Goal: Task Accomplishment & Management: Complete application form

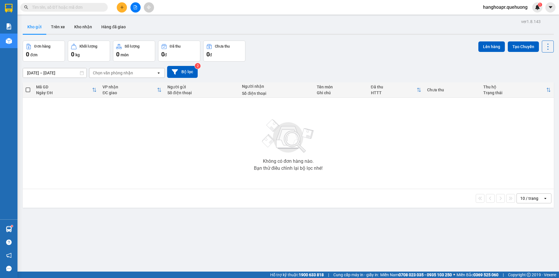
click at [430, 148] on div "Không có đơn hàng nào. Bạn thử điều chỉnh lại bộ lọc nhé!" at bounding box center [289, 142] width 526 height 87
click at [73, 8] on input "text" at bounding box center [66, 7] width 69 height 6
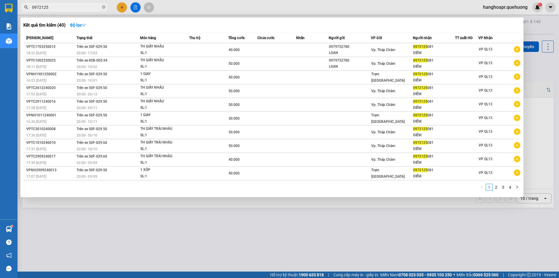
type input "0972125"
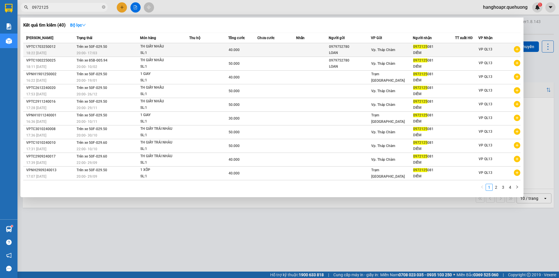
drag, startPoint x: 425, startPoint y: 47, endPoint x: 394, endPoint y: 55, distance: 31.4
click at [394, 55] on td "Vp. Tháp Chàm" at bounding box center [392, 50] width 42 height 14
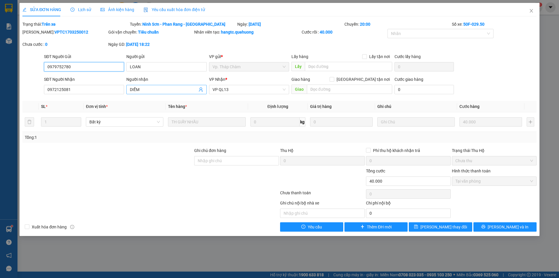
type input "0979752780"
type input "LOAN"
type input "0972125081"
type input "DIỄM"
type input "40.000"
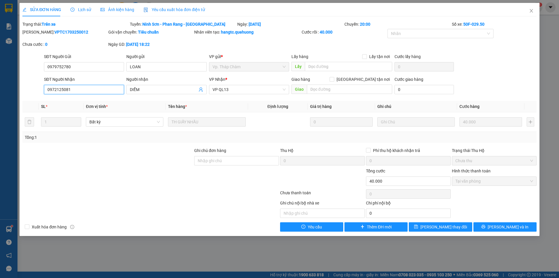
click at [63, 89] on input "0972125081" at bounding box center [84, 89] width 80 height 9
click at [533, 11] on icon "close" at bounding box center [531, 10] width 5 height 5
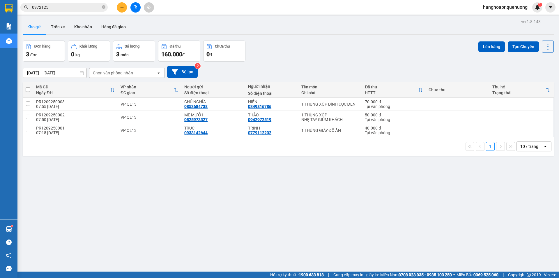
click at [130, 207] on div "ver 1.8.143 Kho gửi Trên xe Kho nhận Hàng đã giao Đơn hàng 3 đơn Khối lượng 0 k…" at bounding box center [288, 156] width 536 height 278
